Goal: Task Accomplishment & Management: Use online tool/utility

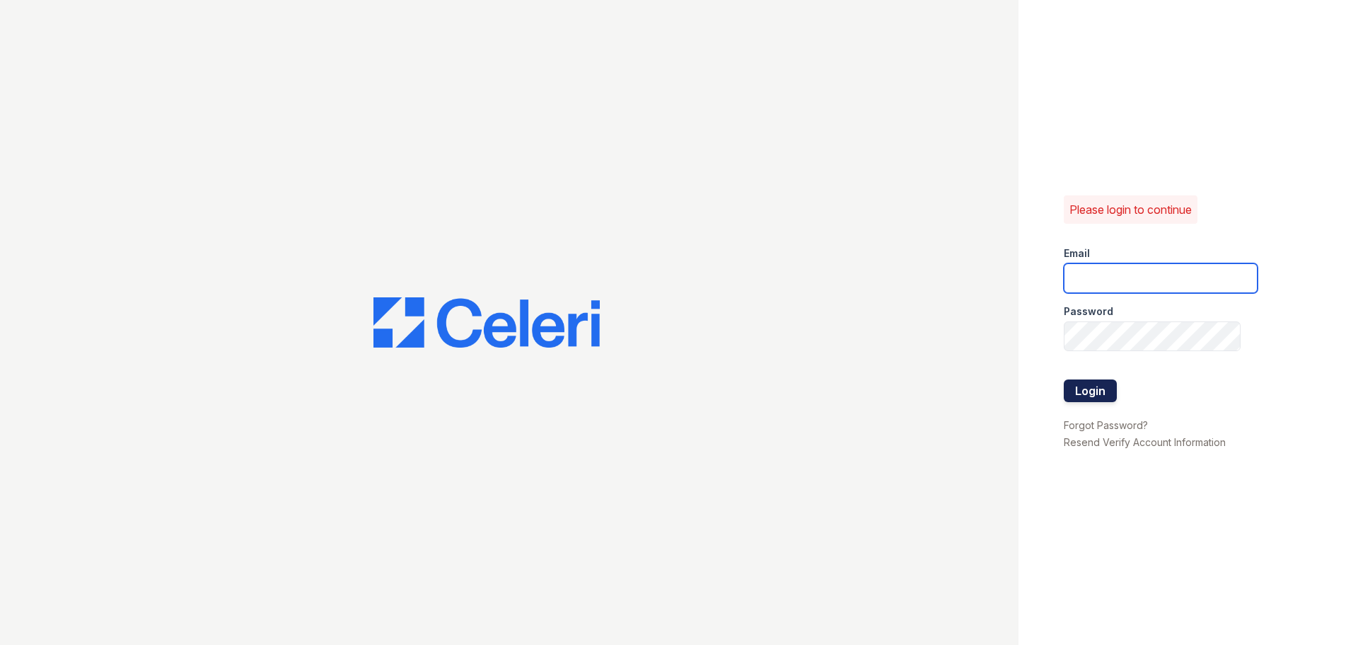
type input "arrivestreetervilleleasing@trinity-pm.com"
click at [1091, 391] on button "Login" at bounding box center [1090, 390] width 53 height 23
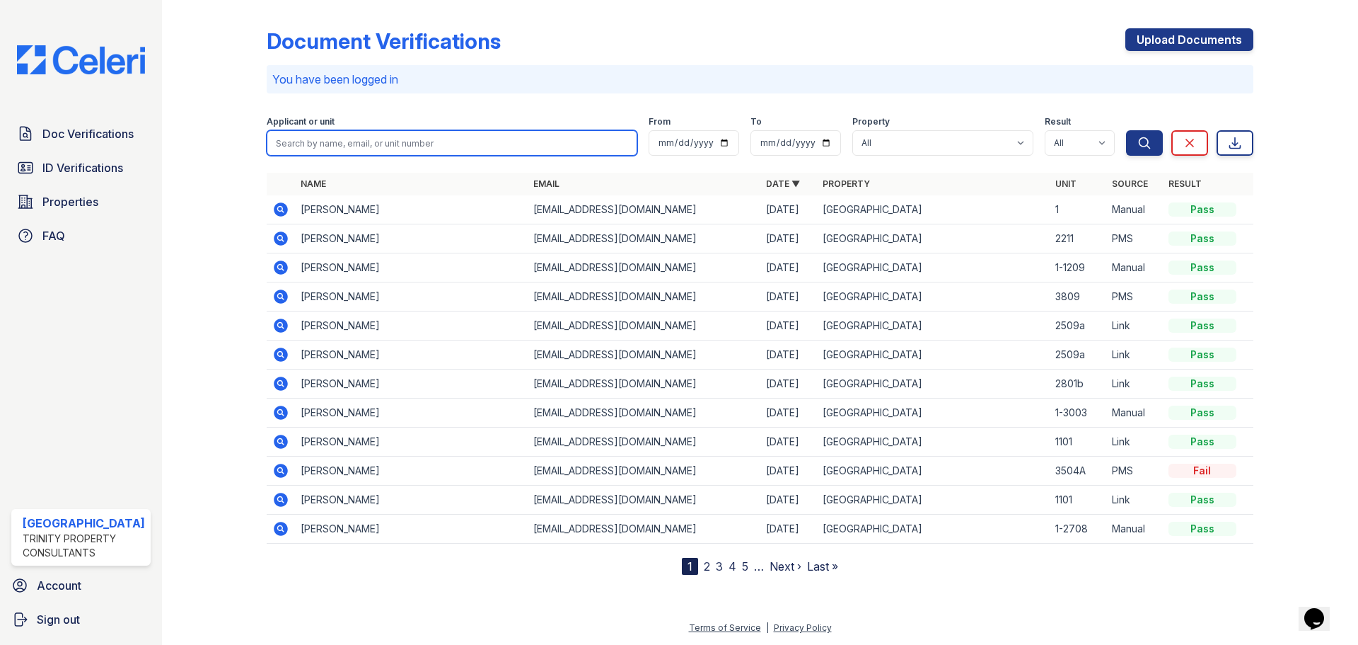
click at [322, 140] on input "search" at bounding box center [452, 142] width 371 height 25
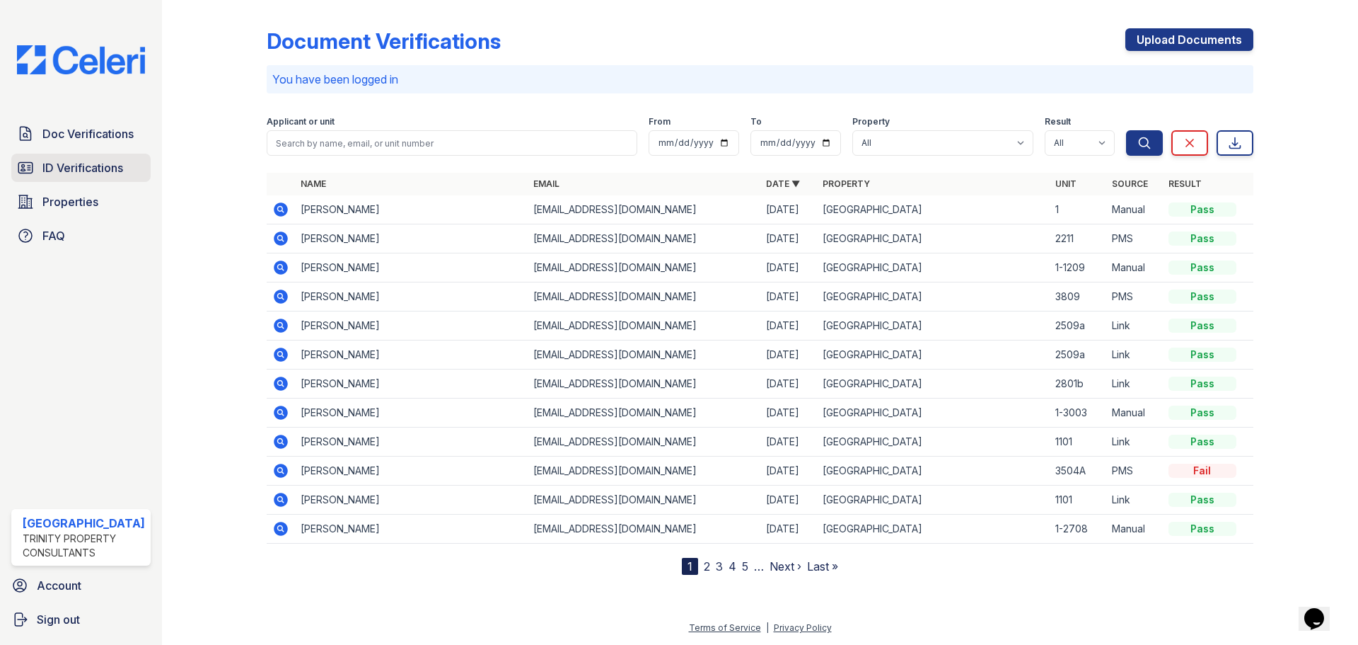
click at [110, 161] on span "ID Verifications" at bounding box center [82, 167] width 81 height 17
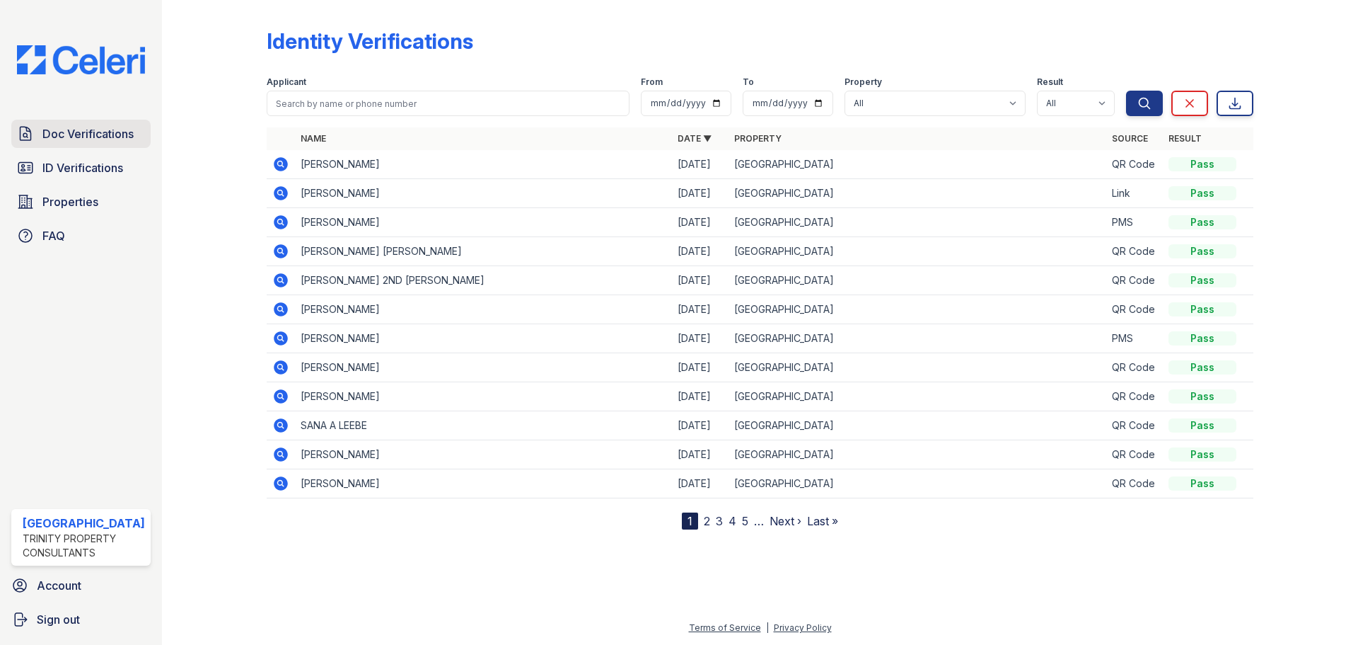
click at [90, 132] on span "Doc Verifications" at bounding box center [87, 133] width 91 height 17
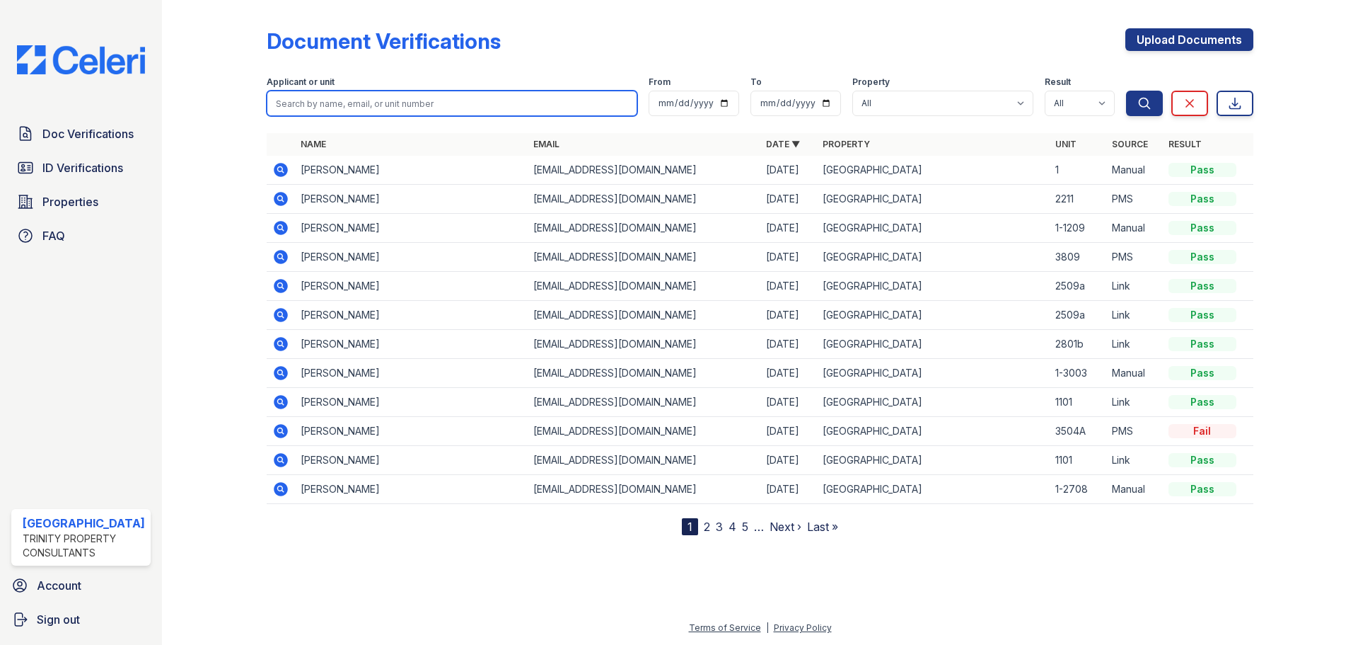
click at [296, 108] on input "search" at bounding box center [452, 103] width 371 height 25
type input "meng"
click at [1126, 91] on button "Search" at bounding box center [1144, 103] width 37 height 25
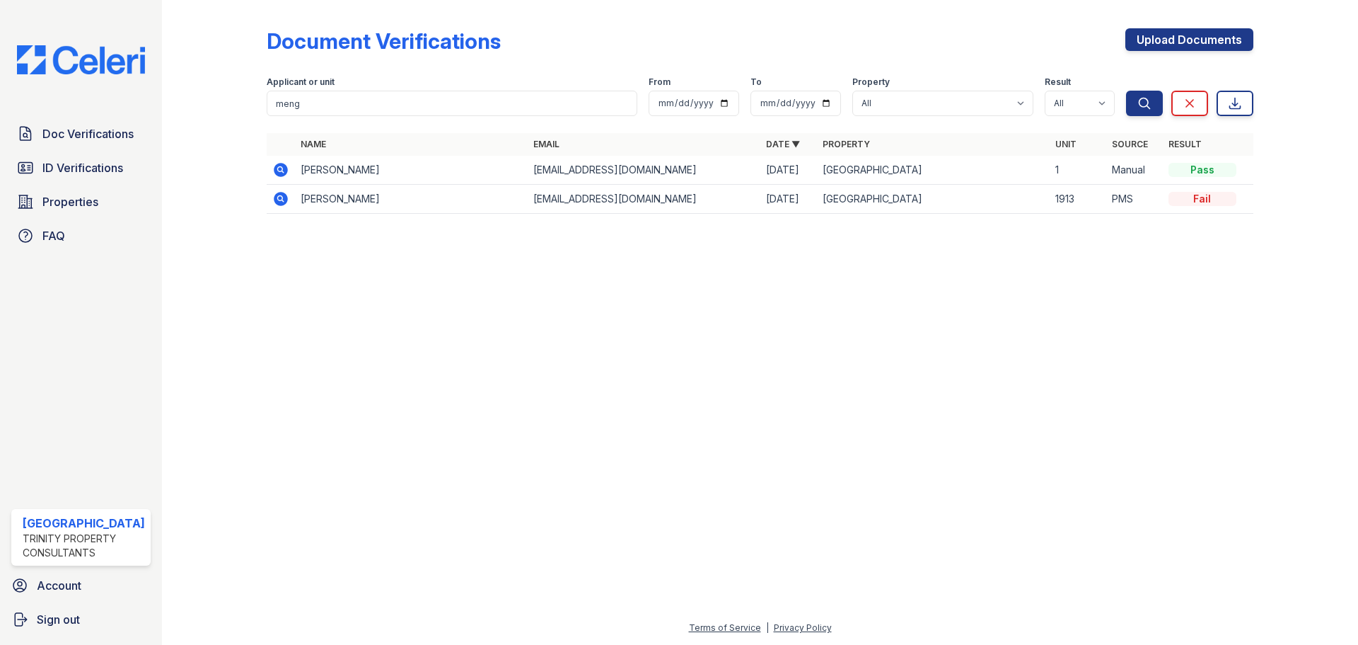
click at [277, 171] on icon at bounding box center [281, 170] width 14 height 14
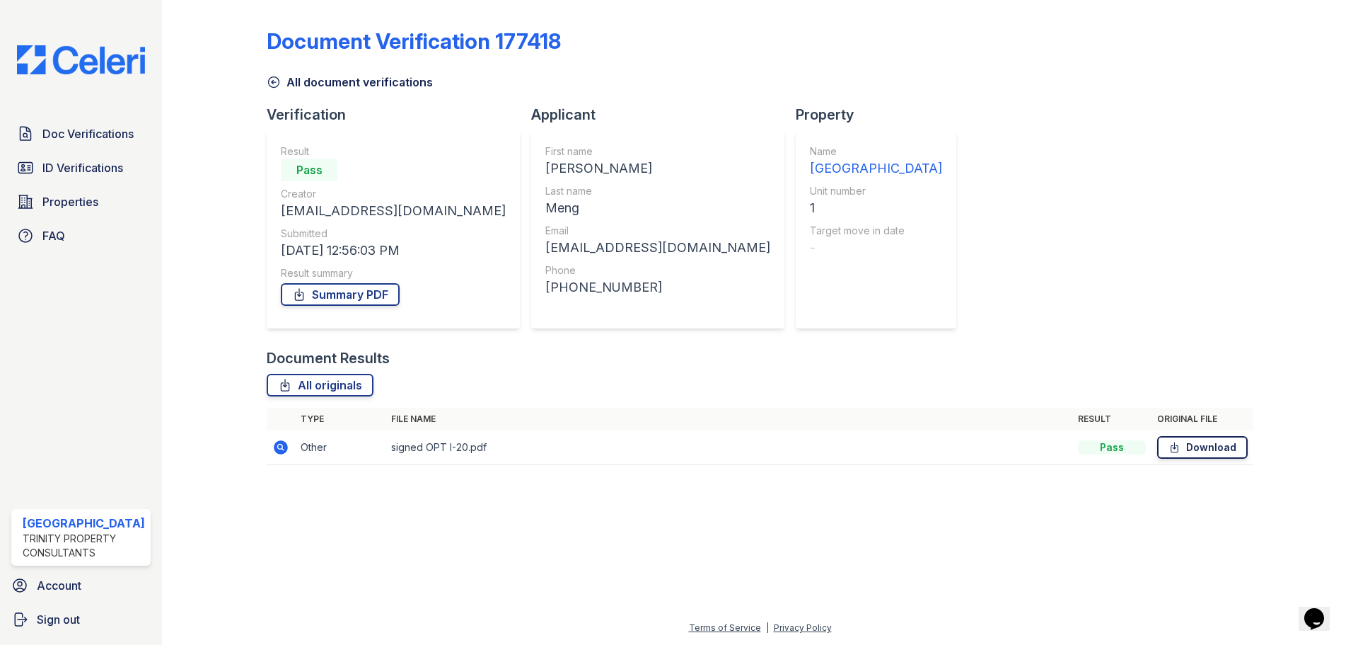
click at [1228, 451] on link "Download" at bounding box center [1202, 447] width 91 height 23
